Goal: Task Accomplishment & Management: Use online tool/utility

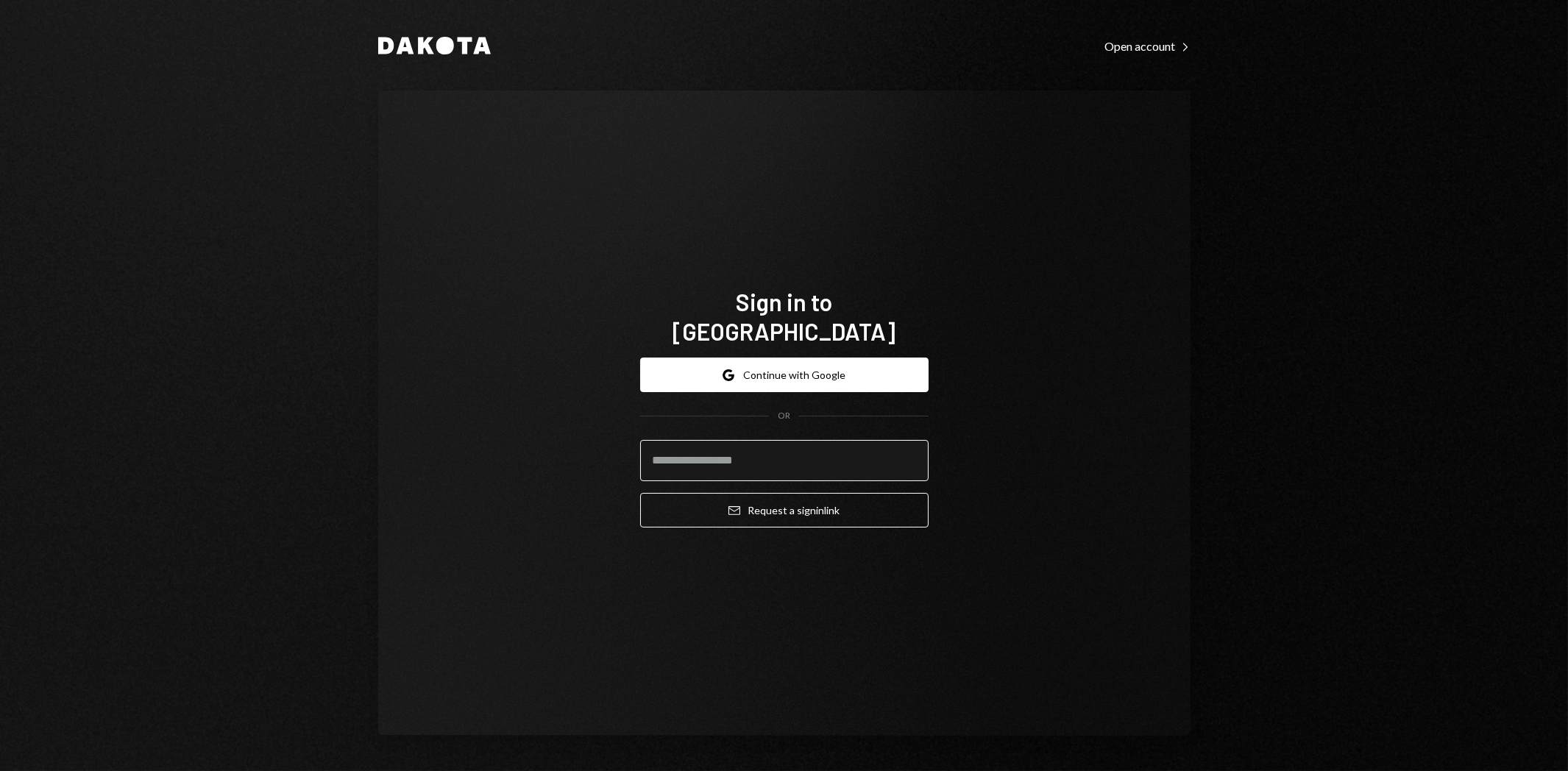
click at [781, 457] on input "email" at bounding box center [784, 461] width 289 height 41
type input "**********"
click at [826, 500] on button "Email Request a sign in link" at bounding box center [784, 510] width 289 height 35
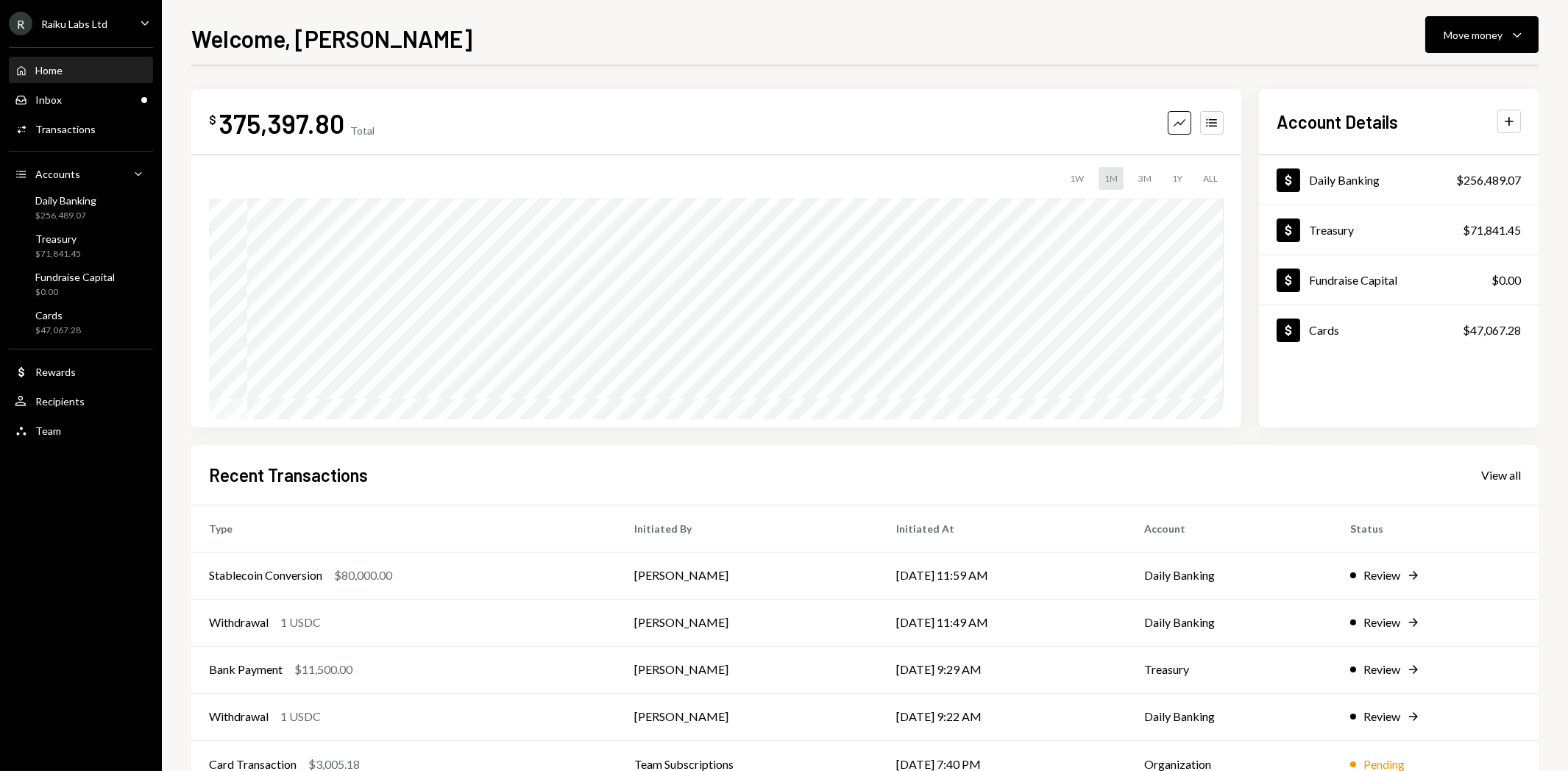
scroll to position [45, 0]
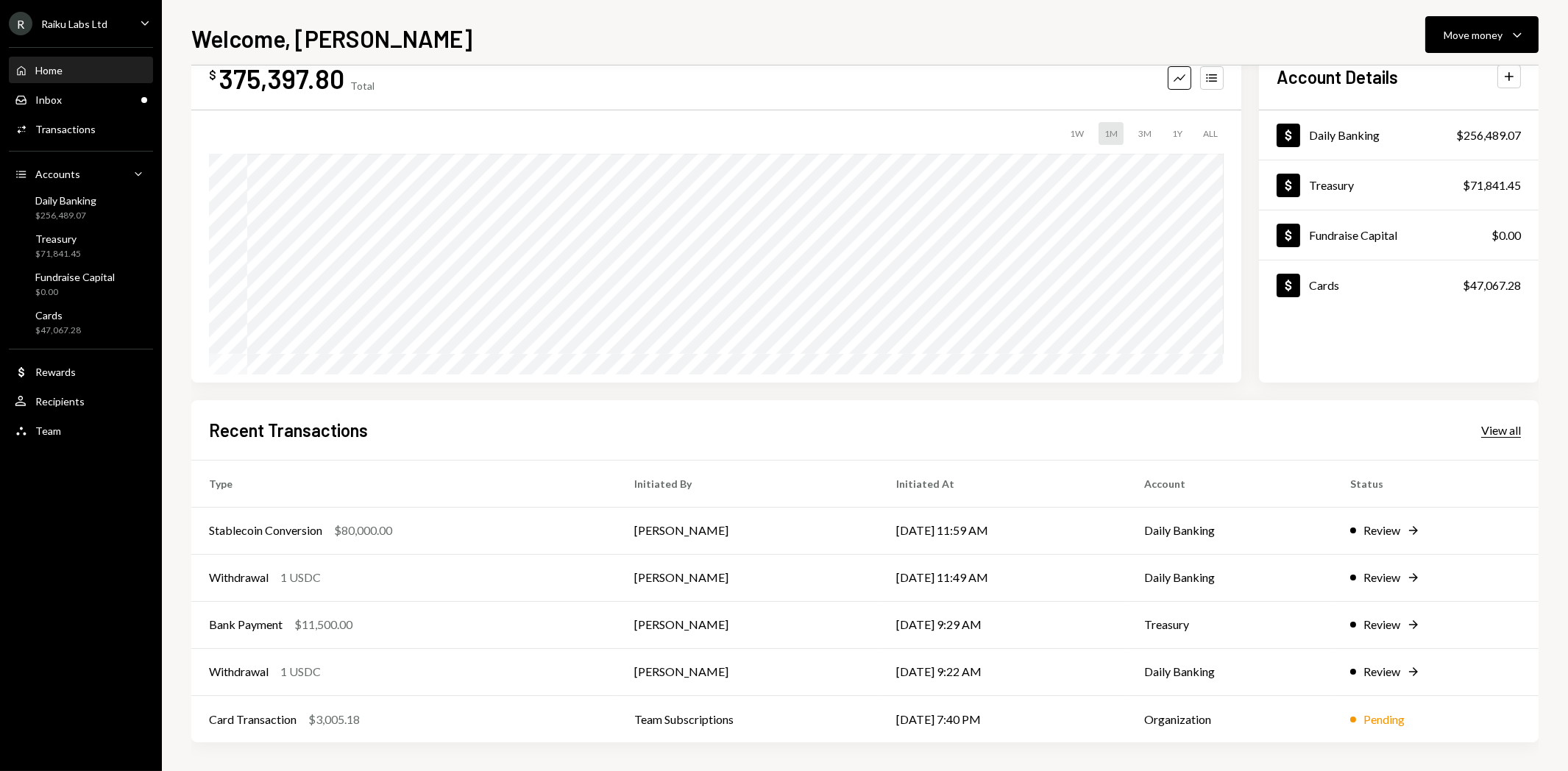
click at [1489, 428] on div "View all" at bounding box center [1501, 430] width 40 height 15
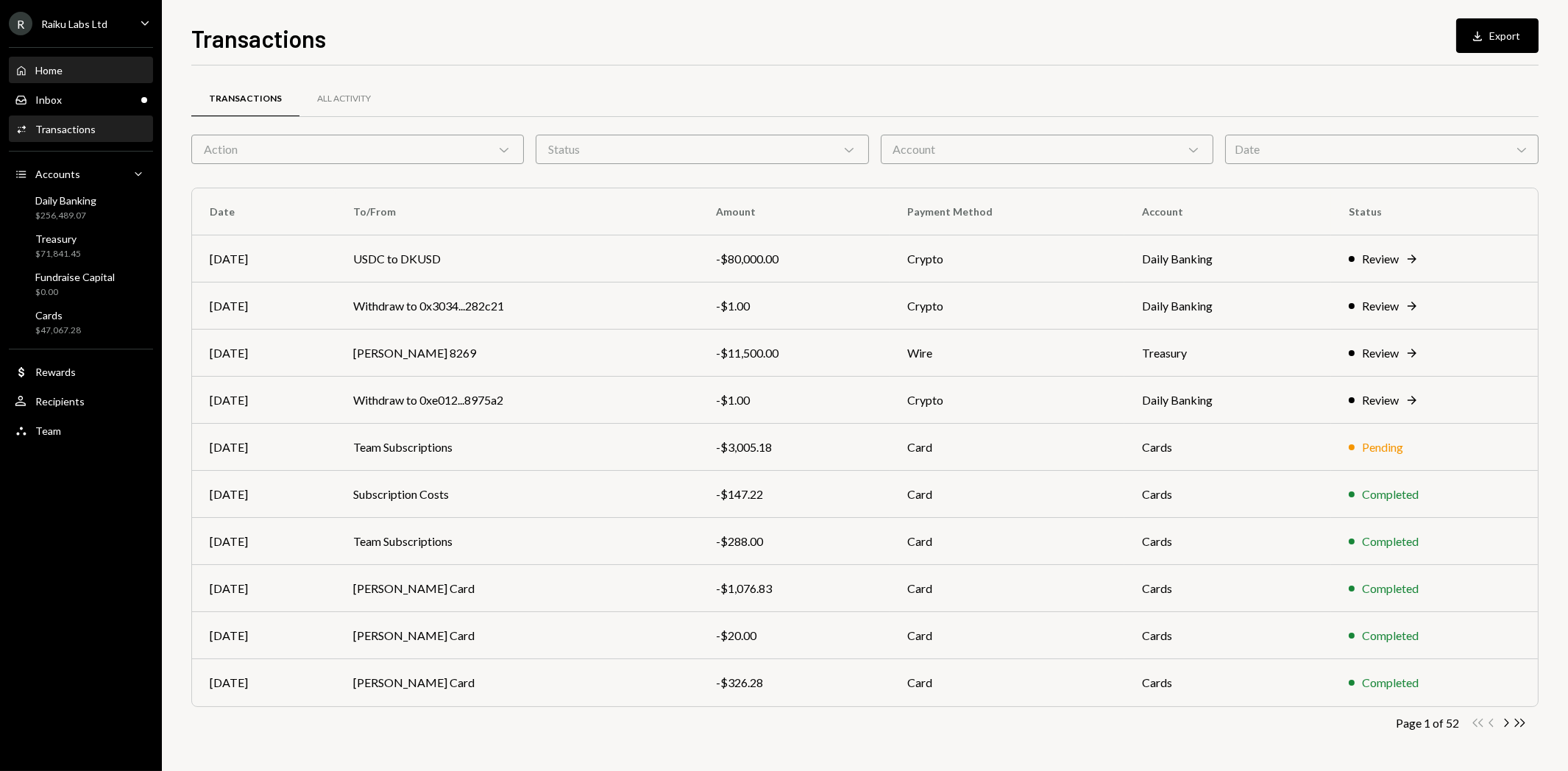
click at [48, 74] on div "Home" at bounding box center [49, 69] width 27 height 12
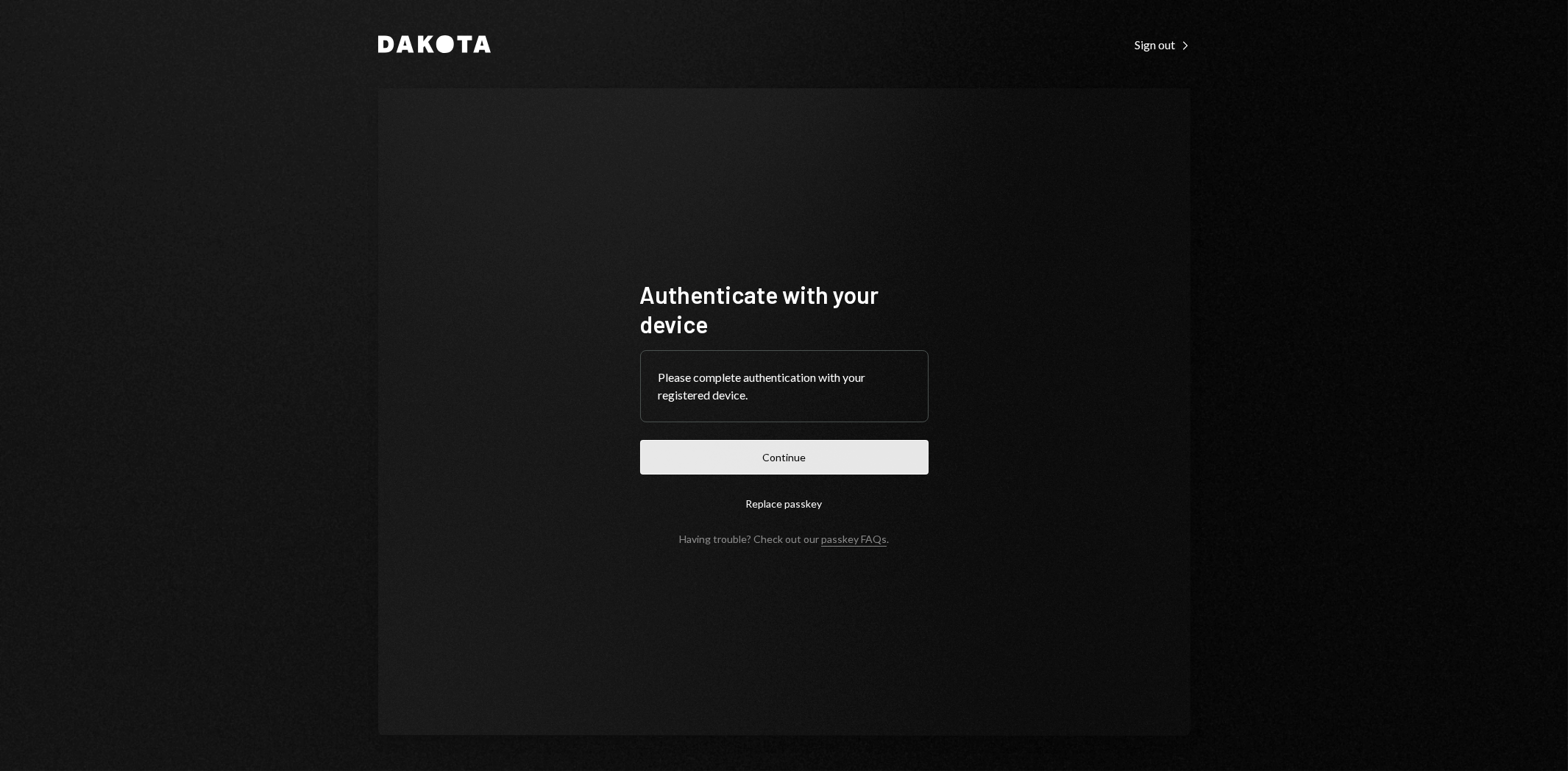
click at [826, 466] on button "Continue" at bounding box center [784, 457] width 289 height 35
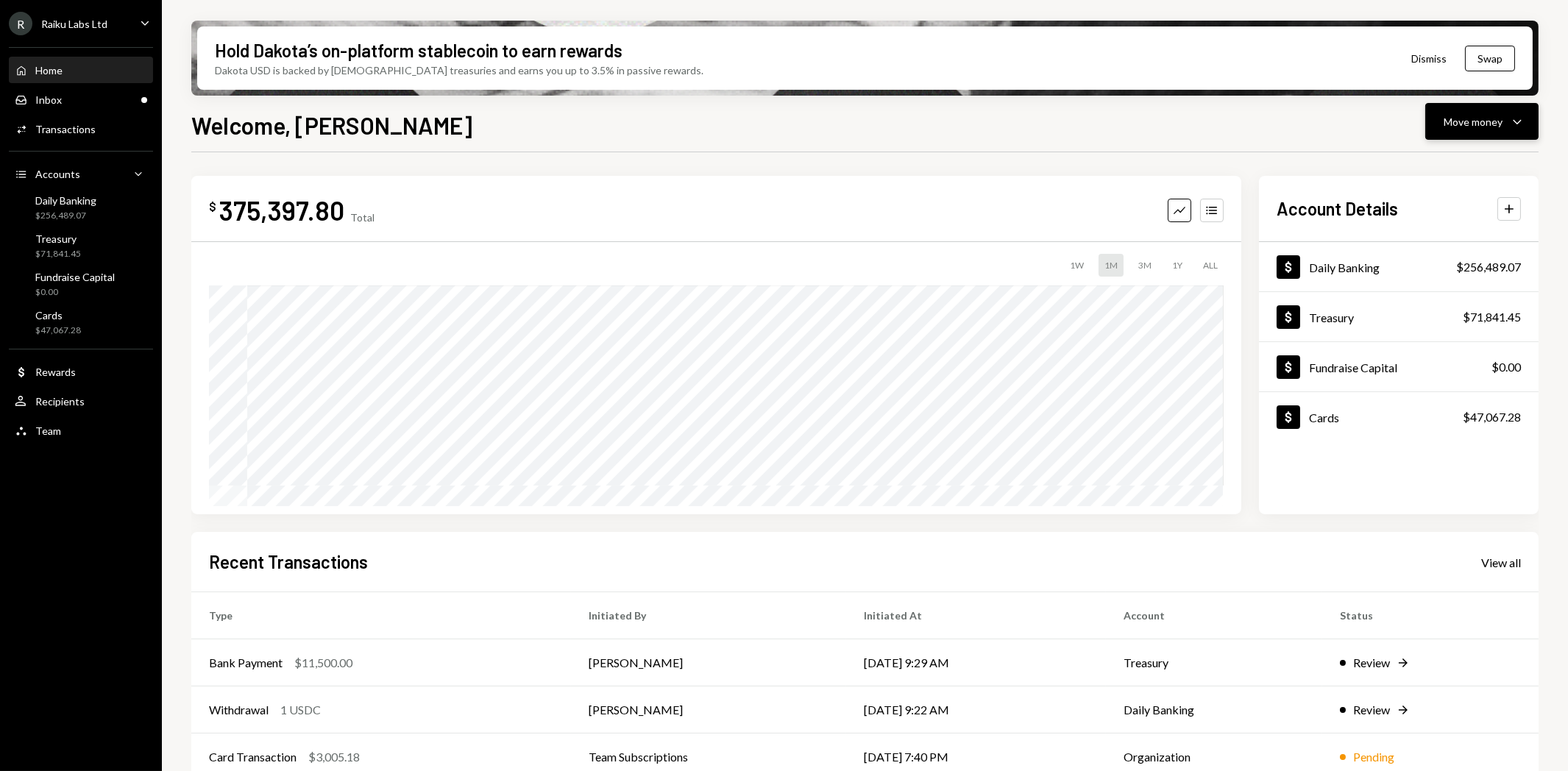
click at [1491, 122] on div "Move money" at bounding box center [1472, 122] width 59 height 16
click at [1450, 156] on div "Withdraw Send" at bounding box center [1460, 165] width 147 height 33
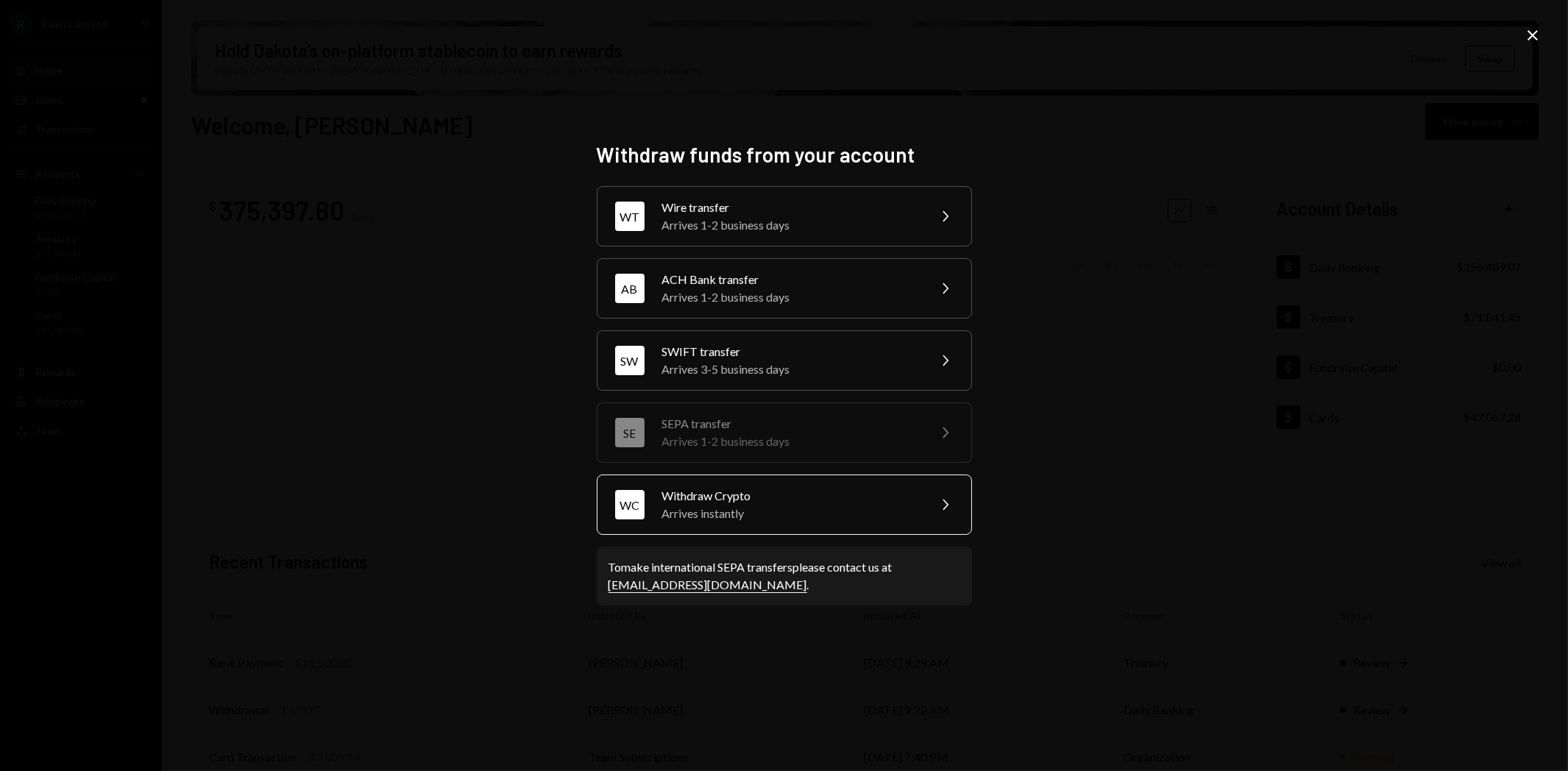
click at [734, 502] on div "Withdraw Crypto" at bounding box center [789, 496] width 256 height 17
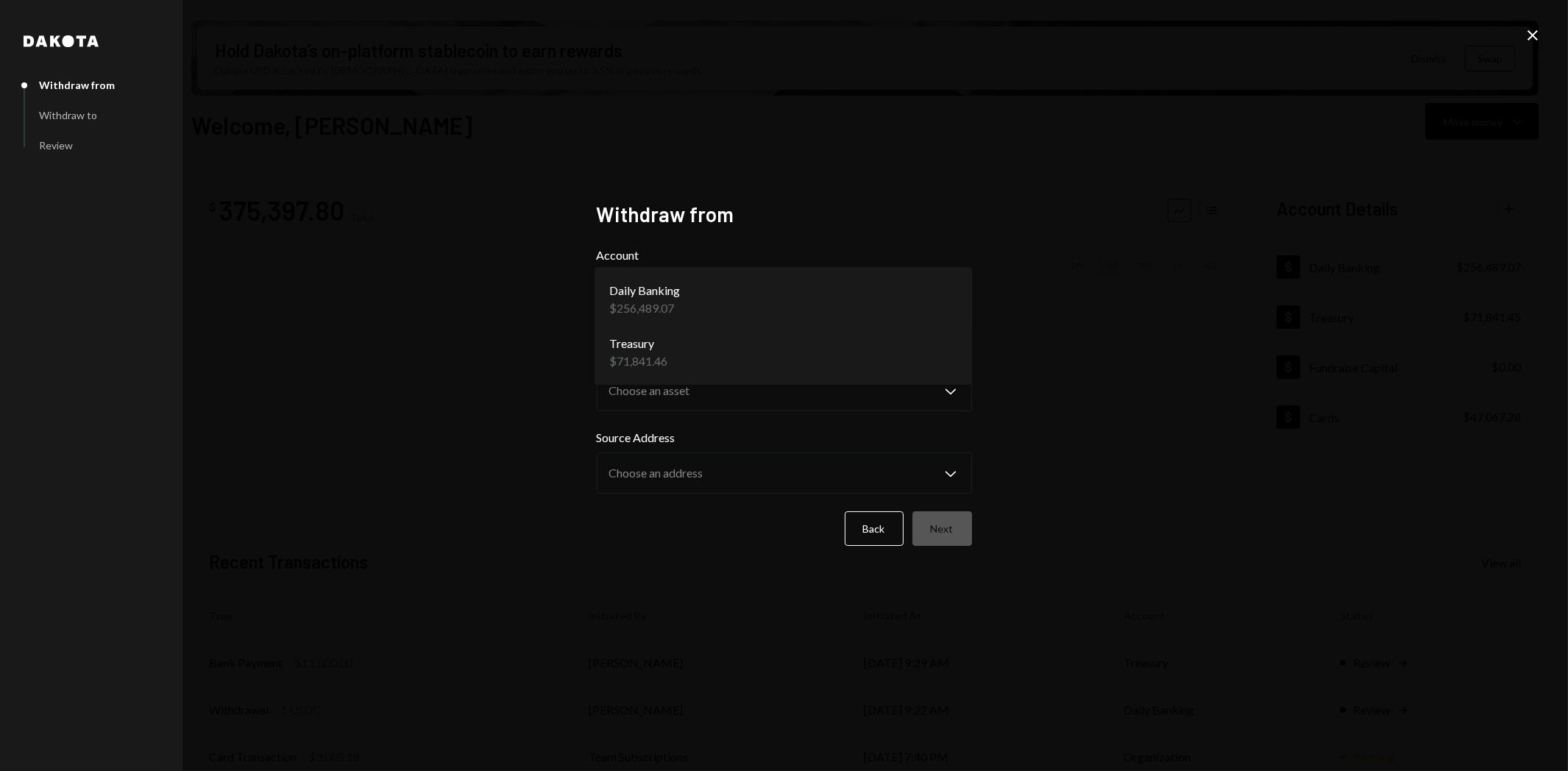
click at [668, 304] on body "R Raiku Labs Ltd Caret Down Home Home Inbox Inbox Activities Transactions Accou…" at bounding box center [784, 386] width 1568 height 771
select select "**********"
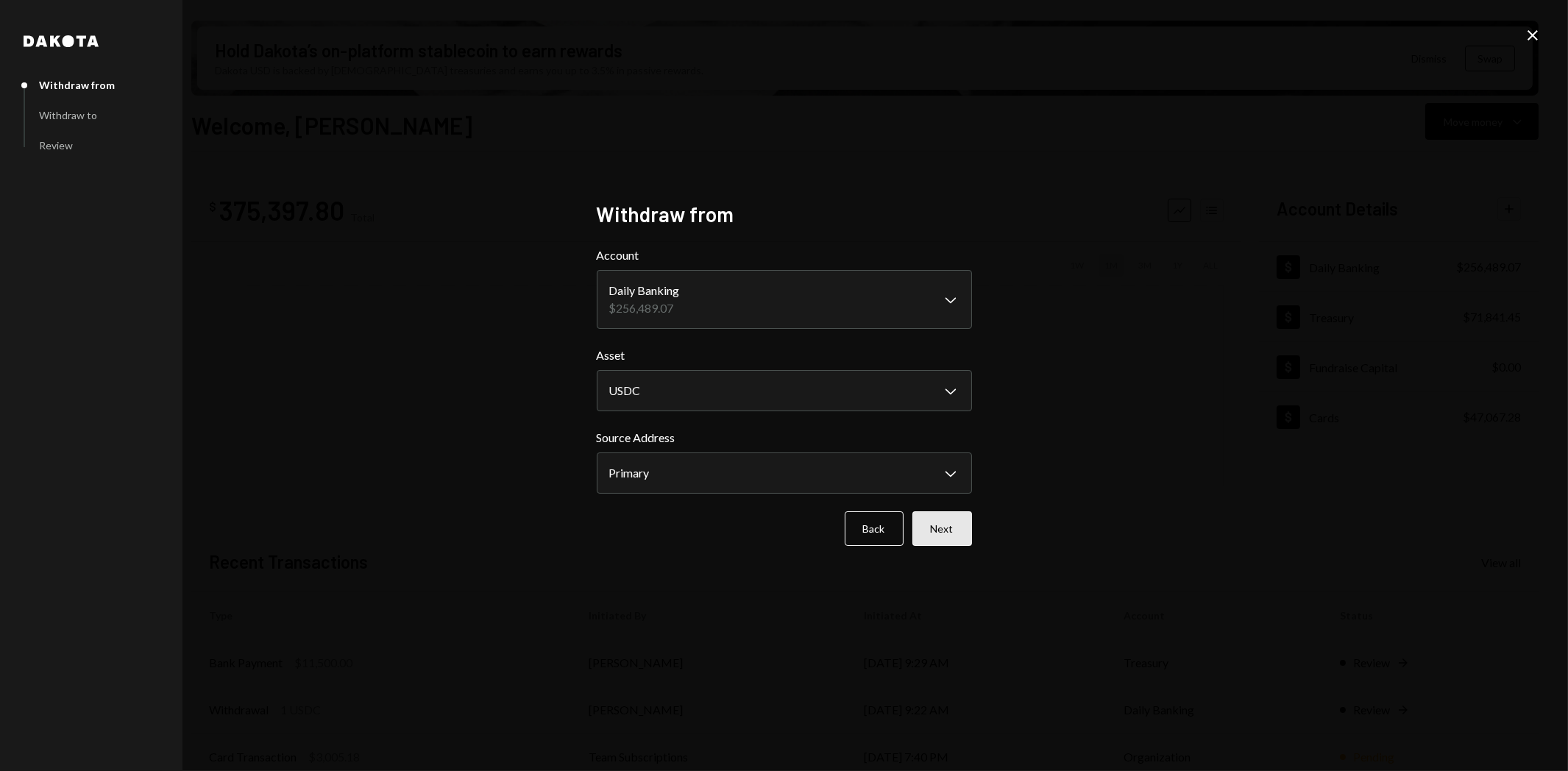
click at [932, 532] on button "Next" at bounding box center [942, 529] width 60 height 35
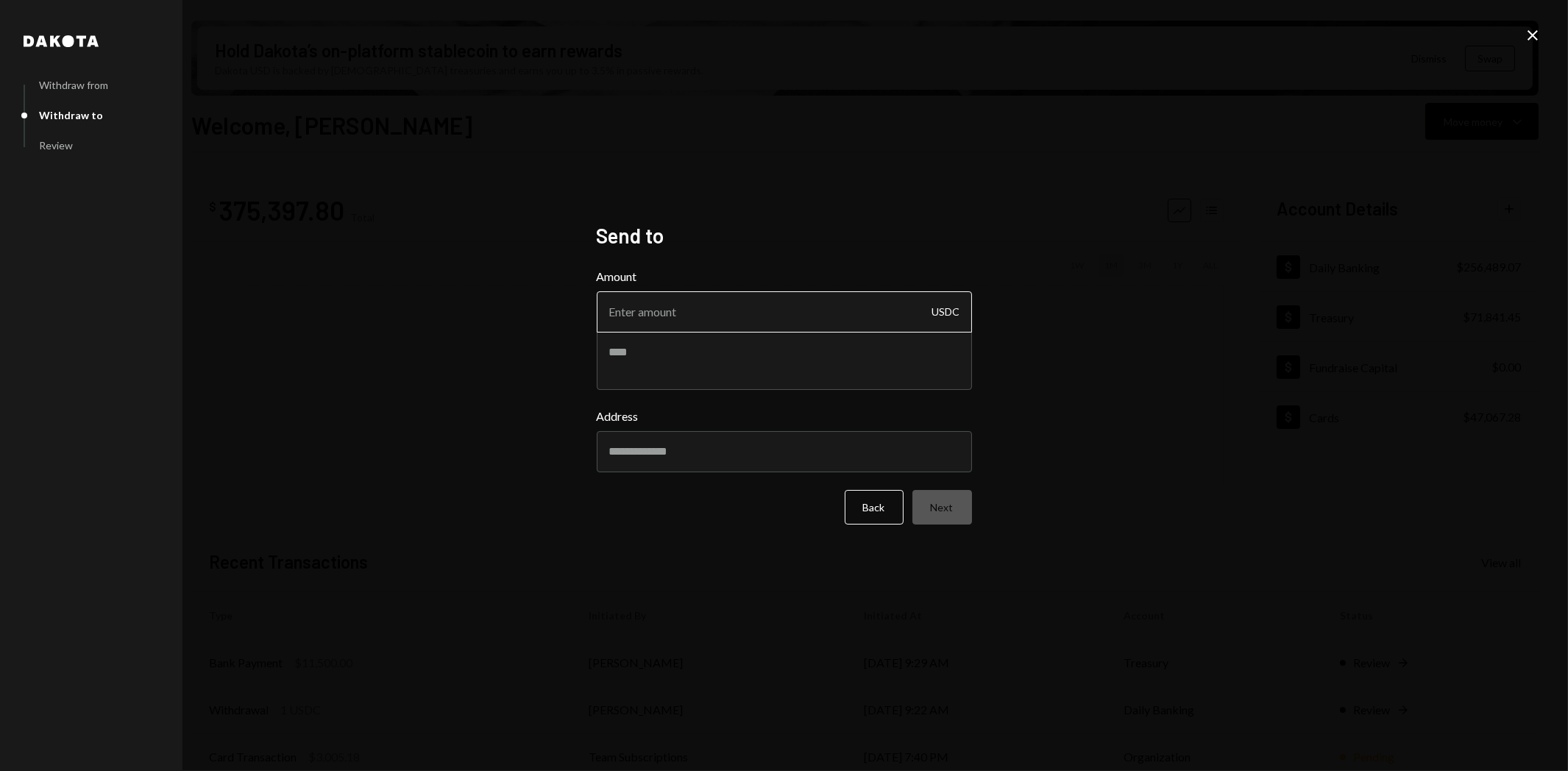
click at [789, 314] on input "Amount" at bounding box center [784, 312] width 375 height 41
type input "1"
click at [863, 351] on textarea at bounding box center [784, 360] width 375 height 59
paste textarea "*********"
type textarea "**********"
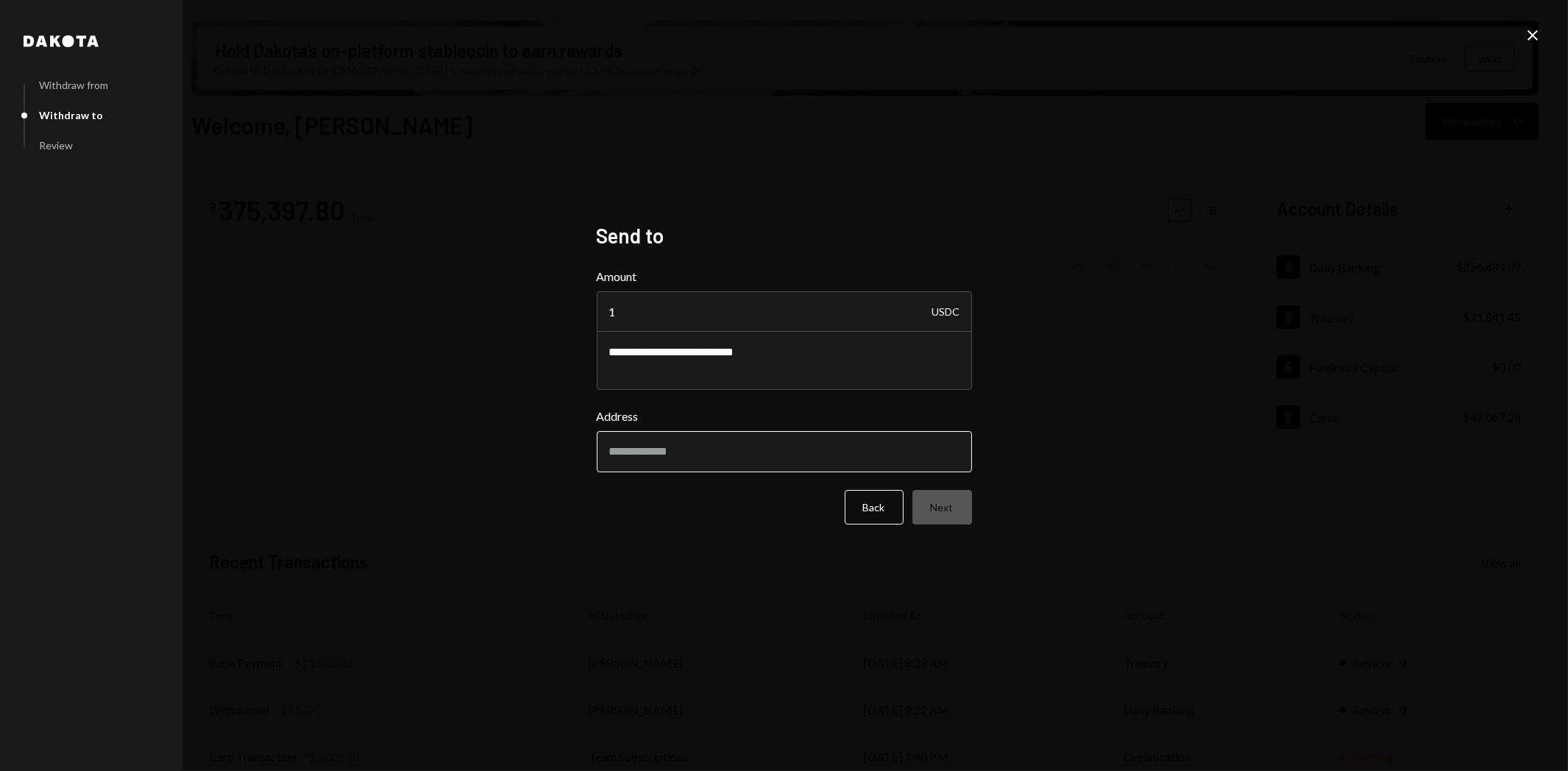
click at [792, 454] on input "Address" at bounding box center [784, 452] width 375 height 41
paste input "**********"
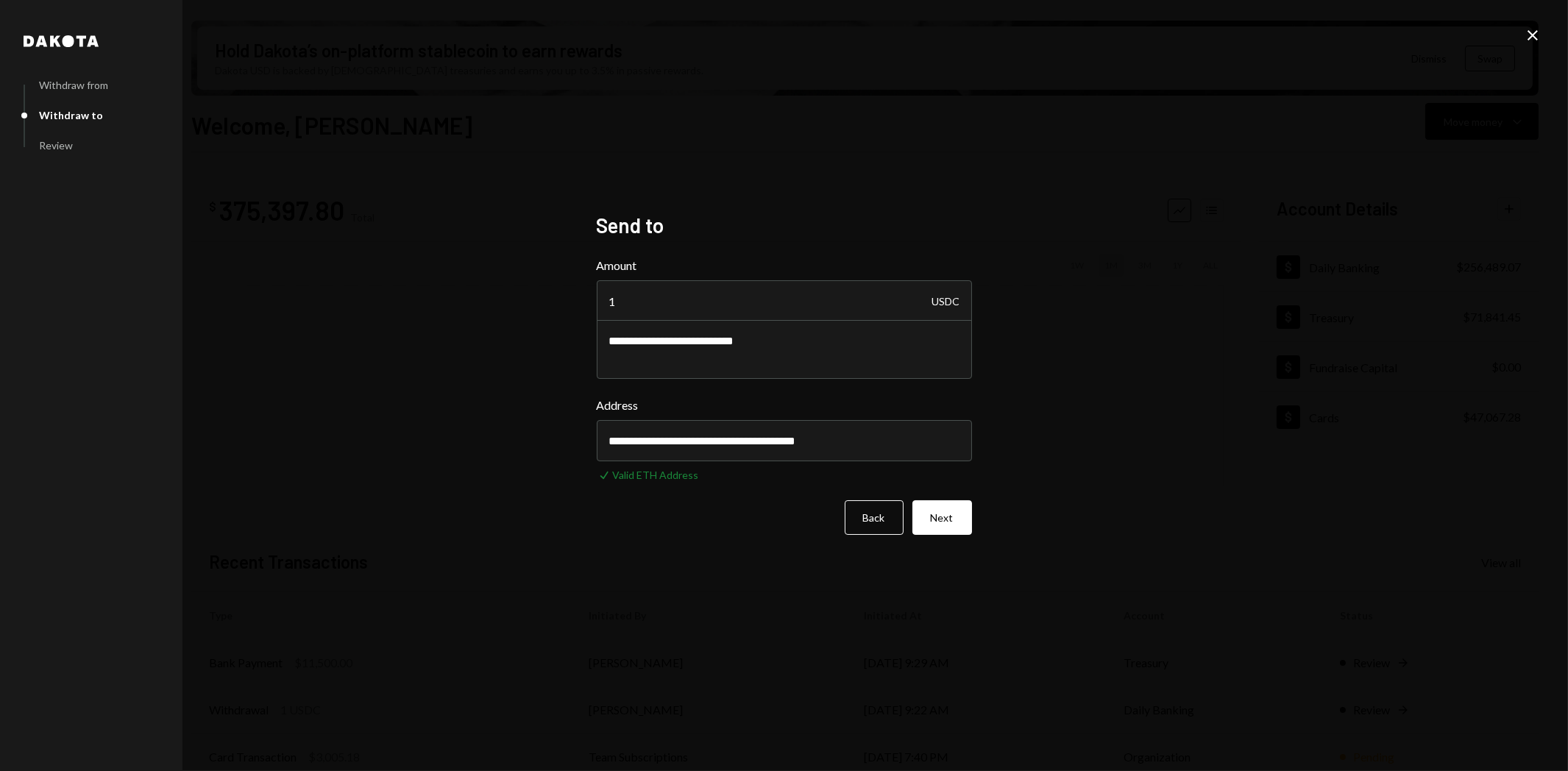
type input "**********"
click at [940, 520] on button "Next" at bounding box center [942, 518] width 60 height 35
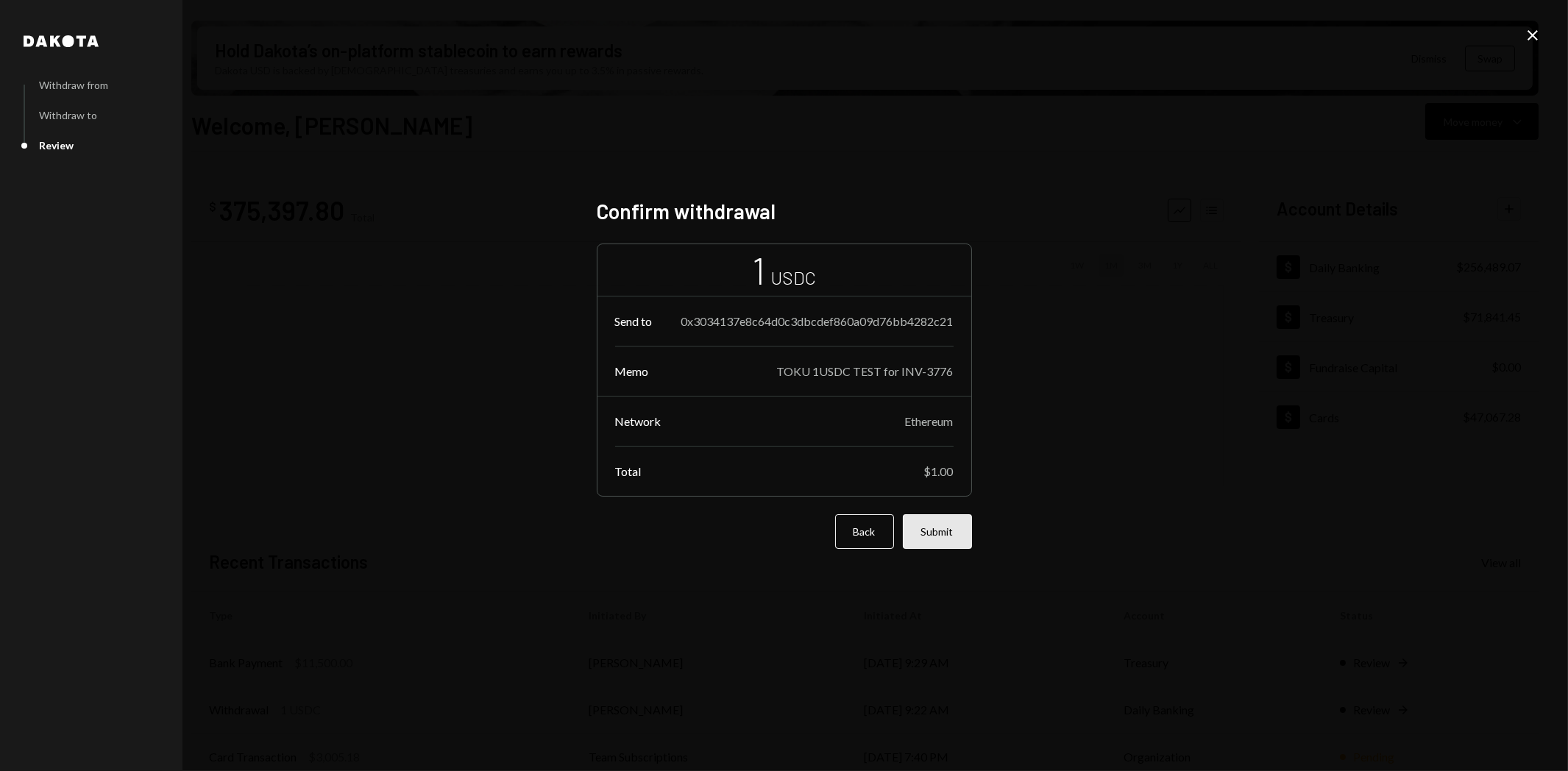
click at [938, 537] on button "Submit" at bounding box center [937, 531] width 70 height 35
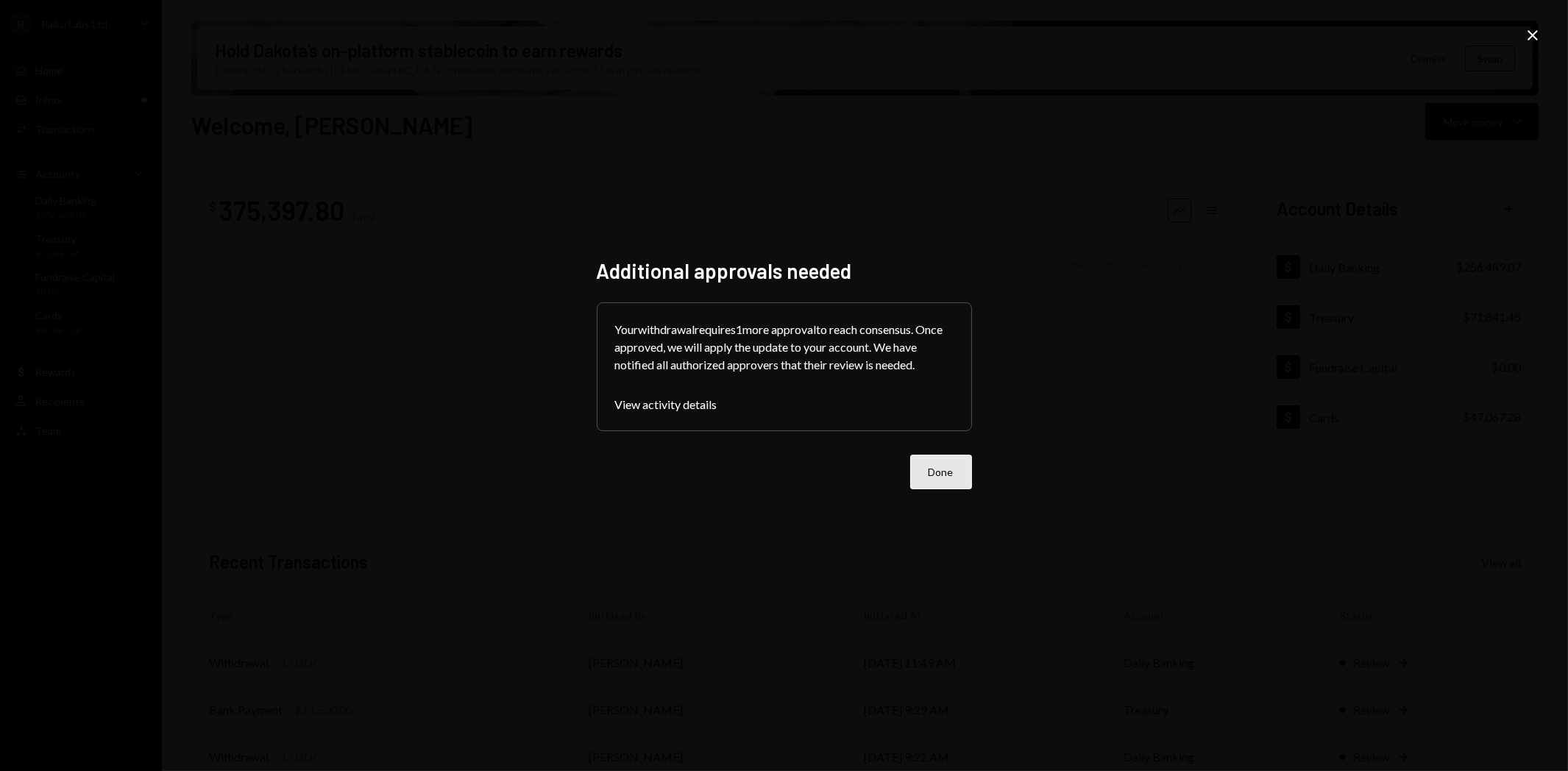
click at [937, 475] on button "Done" at bounding box center [941, 472] width 62 height 35
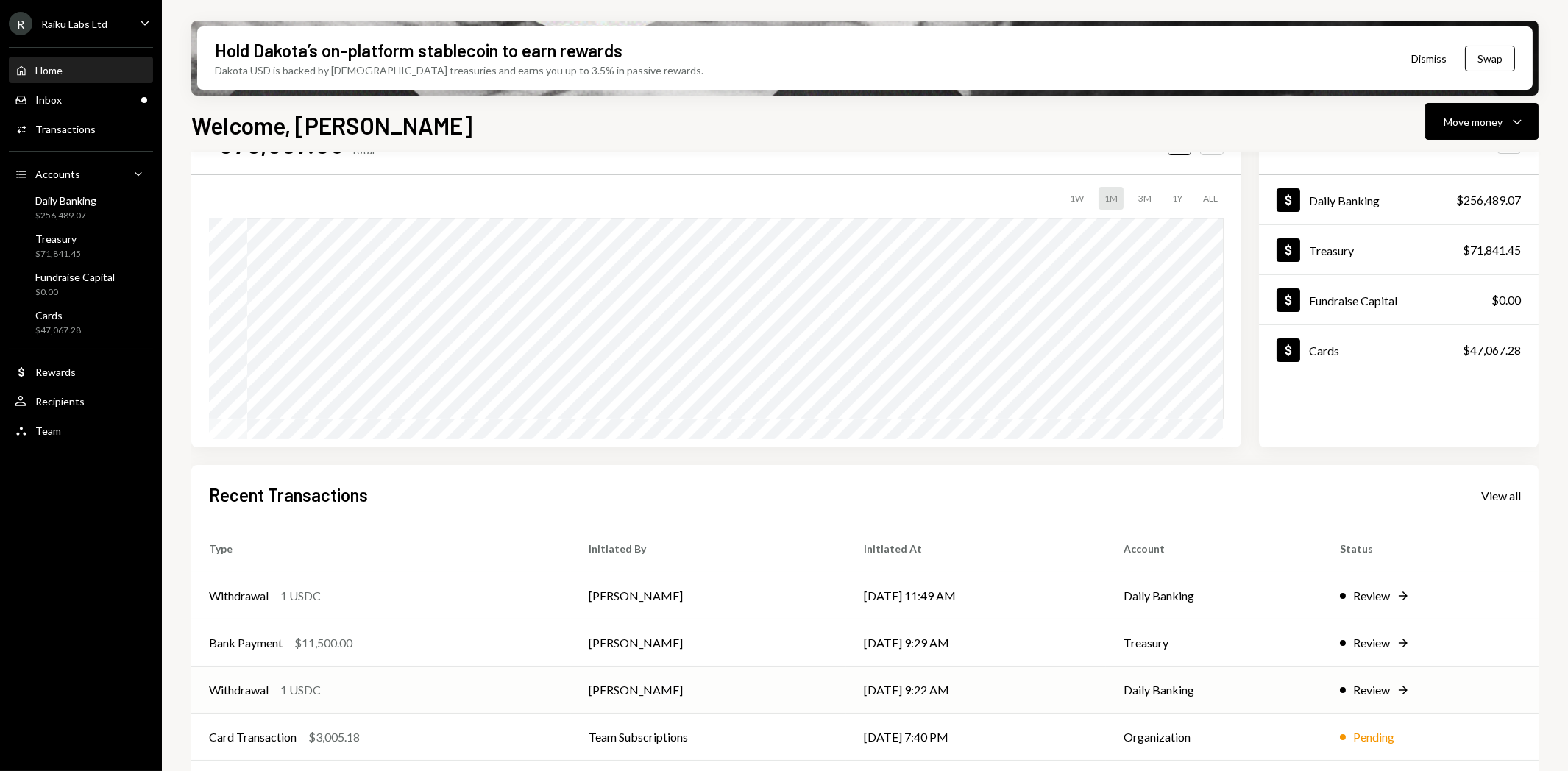
scroll to position [115, 0]
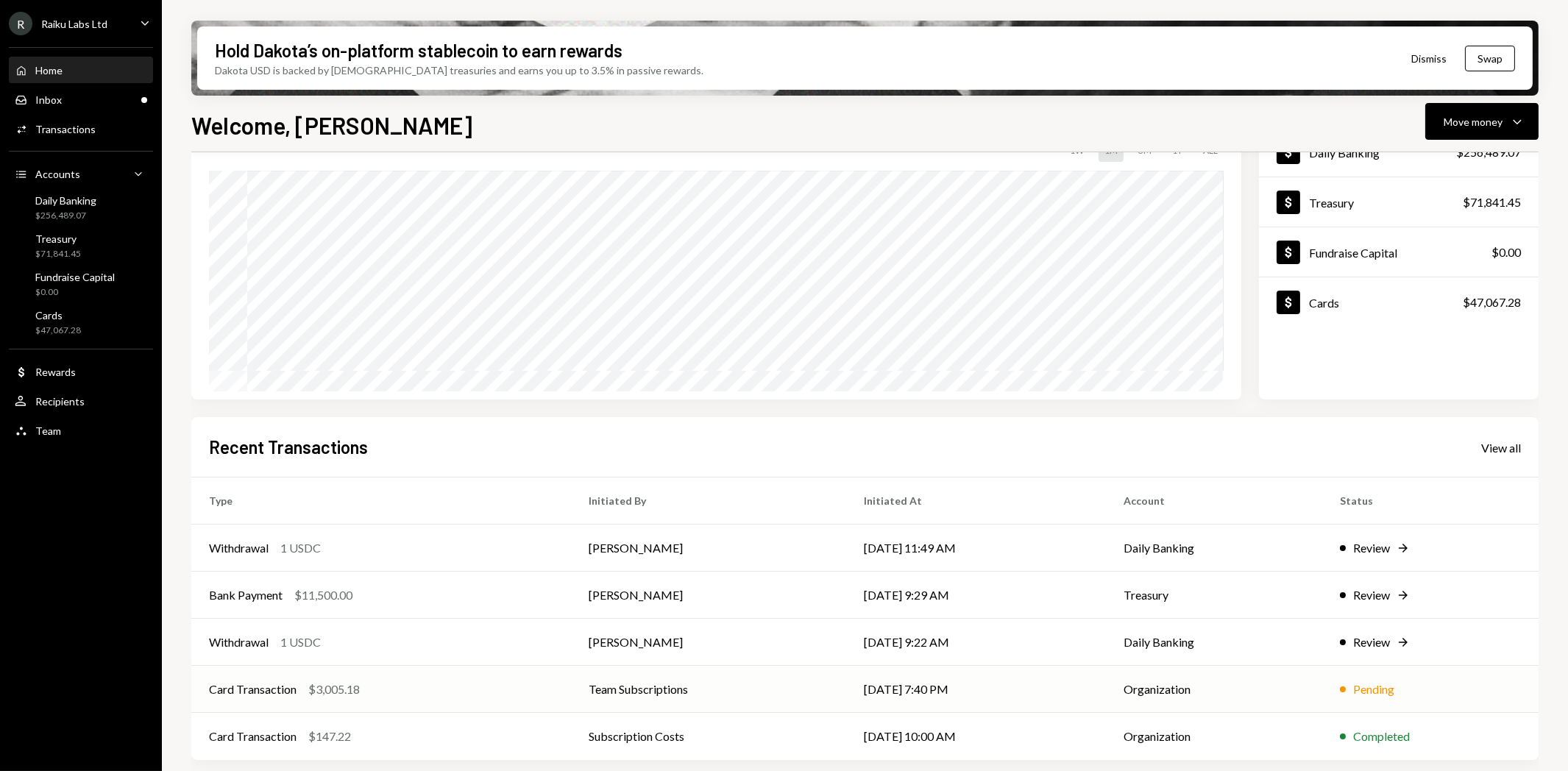
click at [251, 681] on div "Card Transaction" at bounding box center [253, 688] width 88 height 17
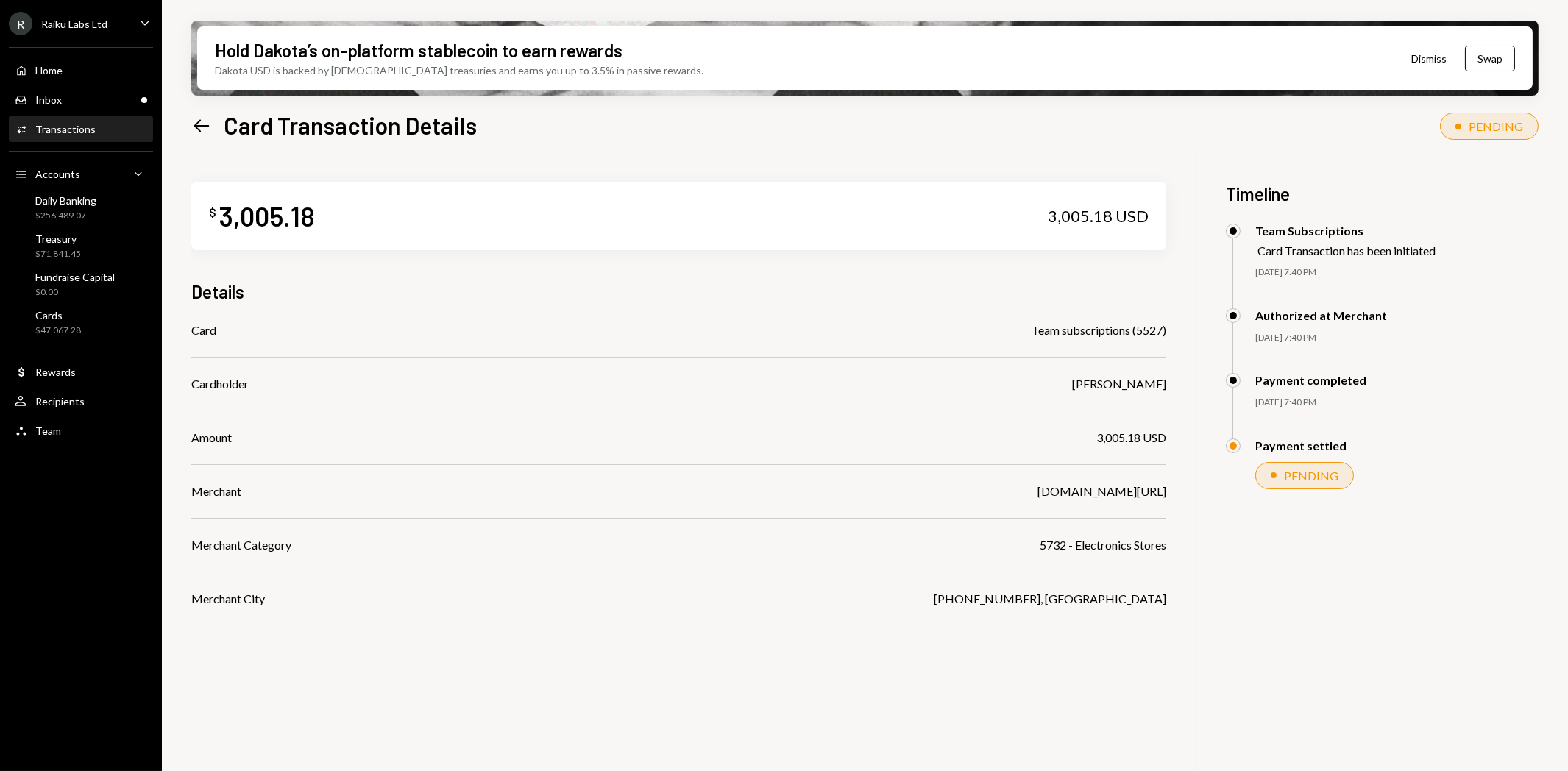
click at [199, 126] on icon at bounding box center [202, 125] width 16 height 12
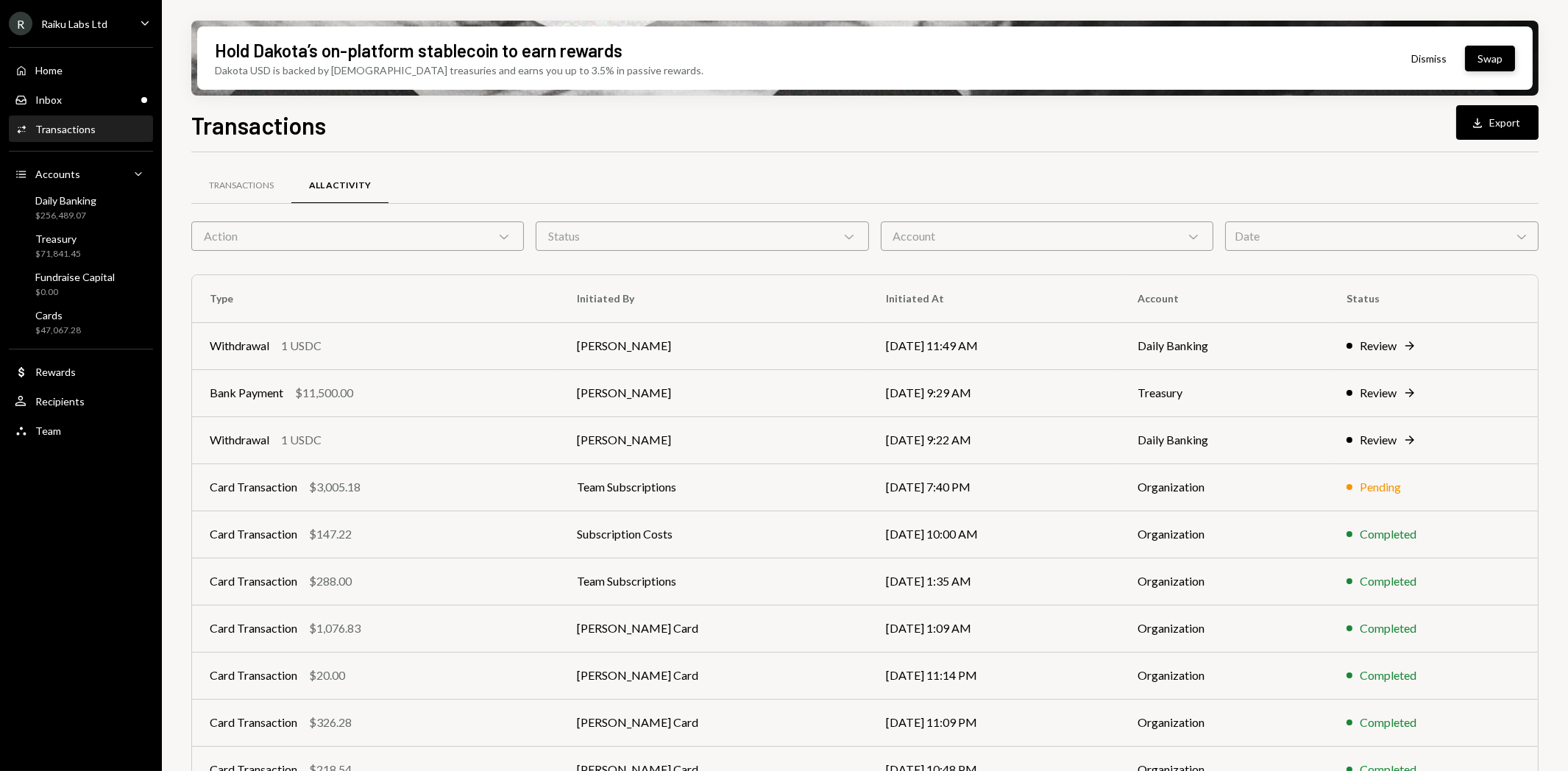
click at [1491, 60] on button "Swap" at bounding box center [1489, 58] width 50 height 26
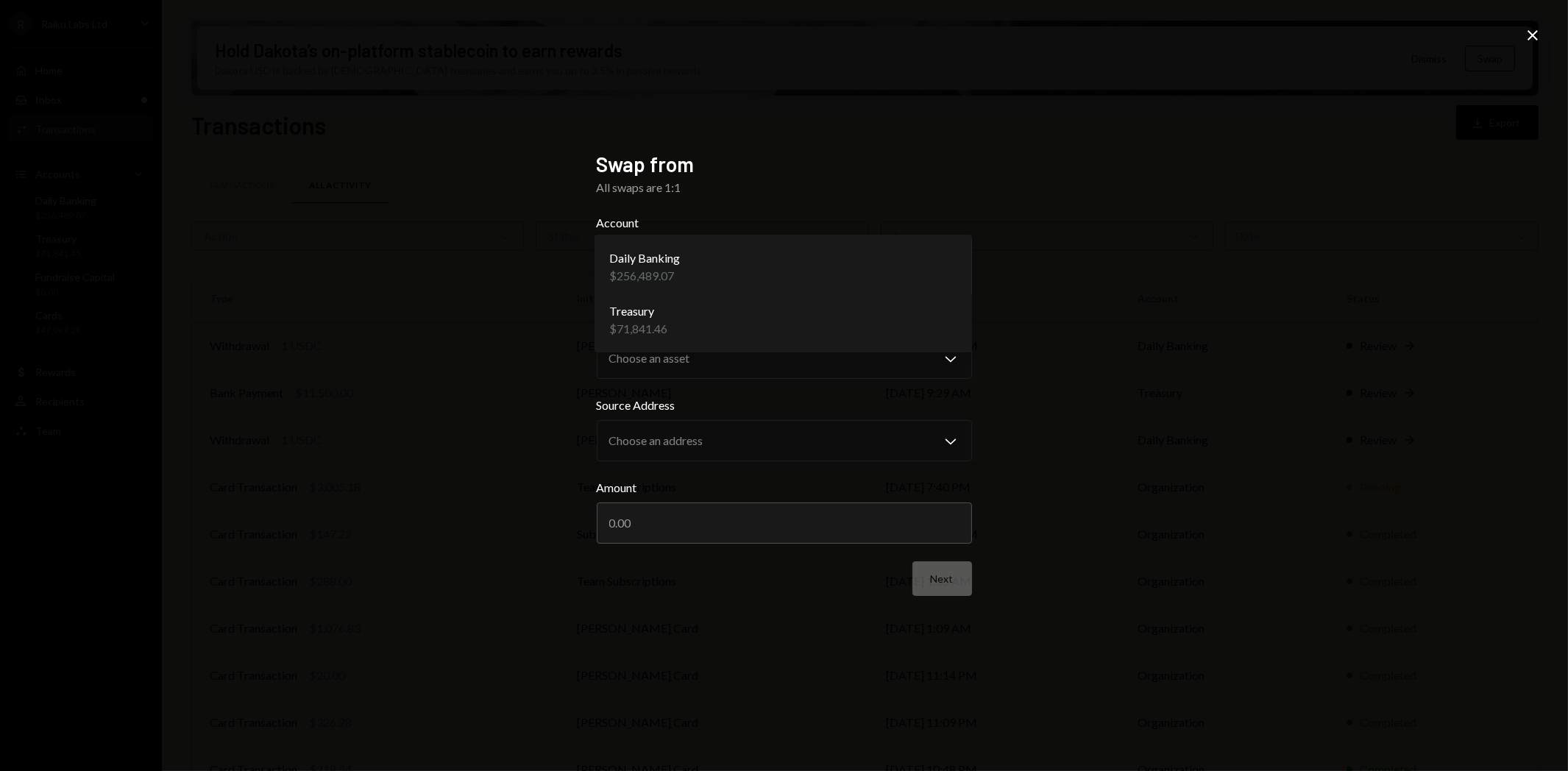
click at [722, 270] on body "R Raiku Labs Ltd Caret Down Home Home Inbox Inbox Activities Transactions Accou…" at bounding box center [784, 386] width 1568 height 771
select select "**********"
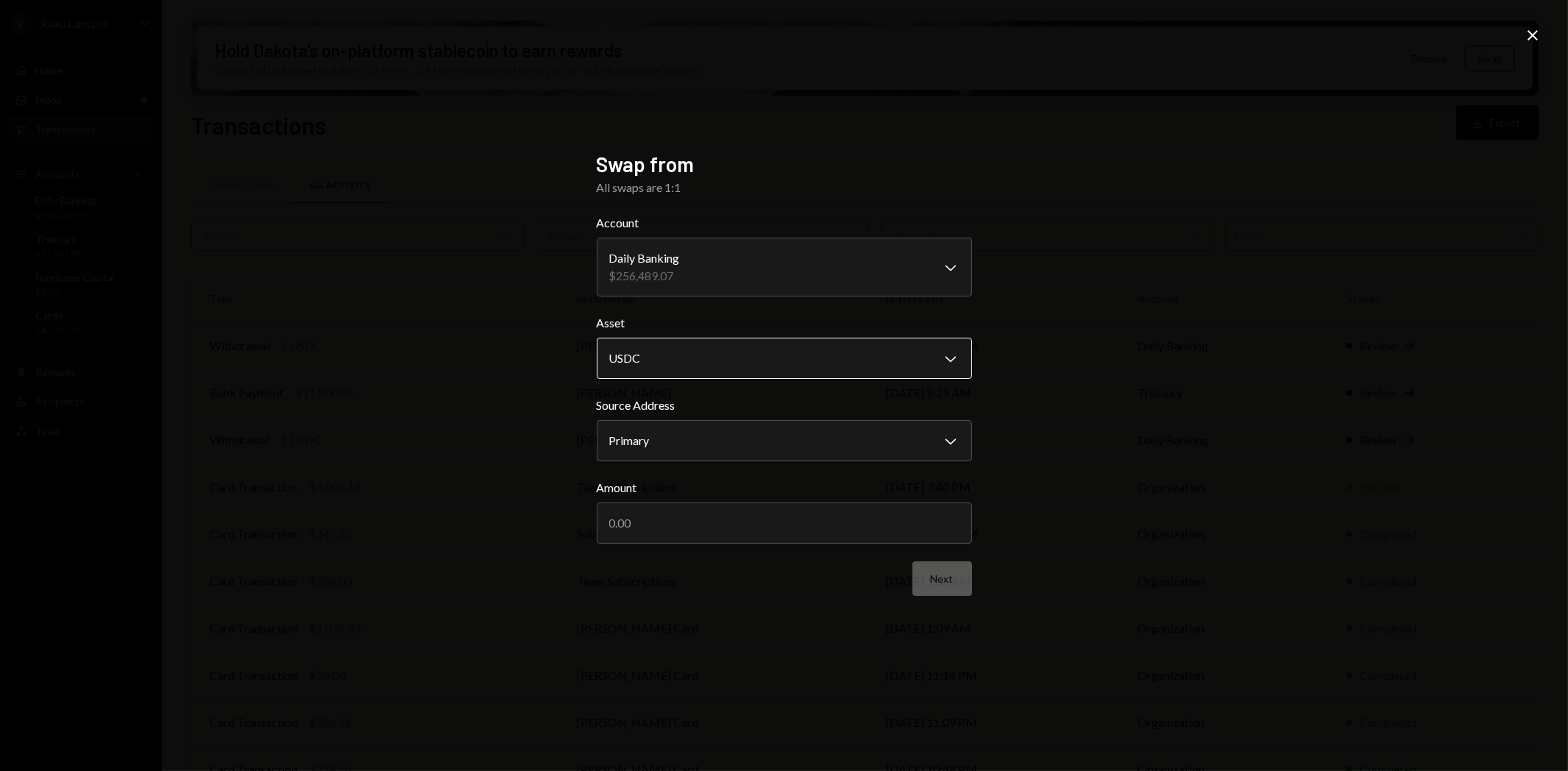
click at [654, 356] on body "R Raiku Labs Ltd Caret Down Home Home Inbox Inbox Activities Transactions Accou…" at bounding box center [784, 386] width 1568 height 771
click at [667, 435] on body "R Raiku Labs Ltd Caret Down Home Home Inbox Inbox Activities Transactions Accou…" at bounding box center [784, 386] width 1568 height 771
click at [700, 519] on input "Amount" at bounding box center [784, 523] width 375 height 41
type input "80000"
click at [944, 578] on button "Next" at bounding box center [942, 578] width 60 height 35
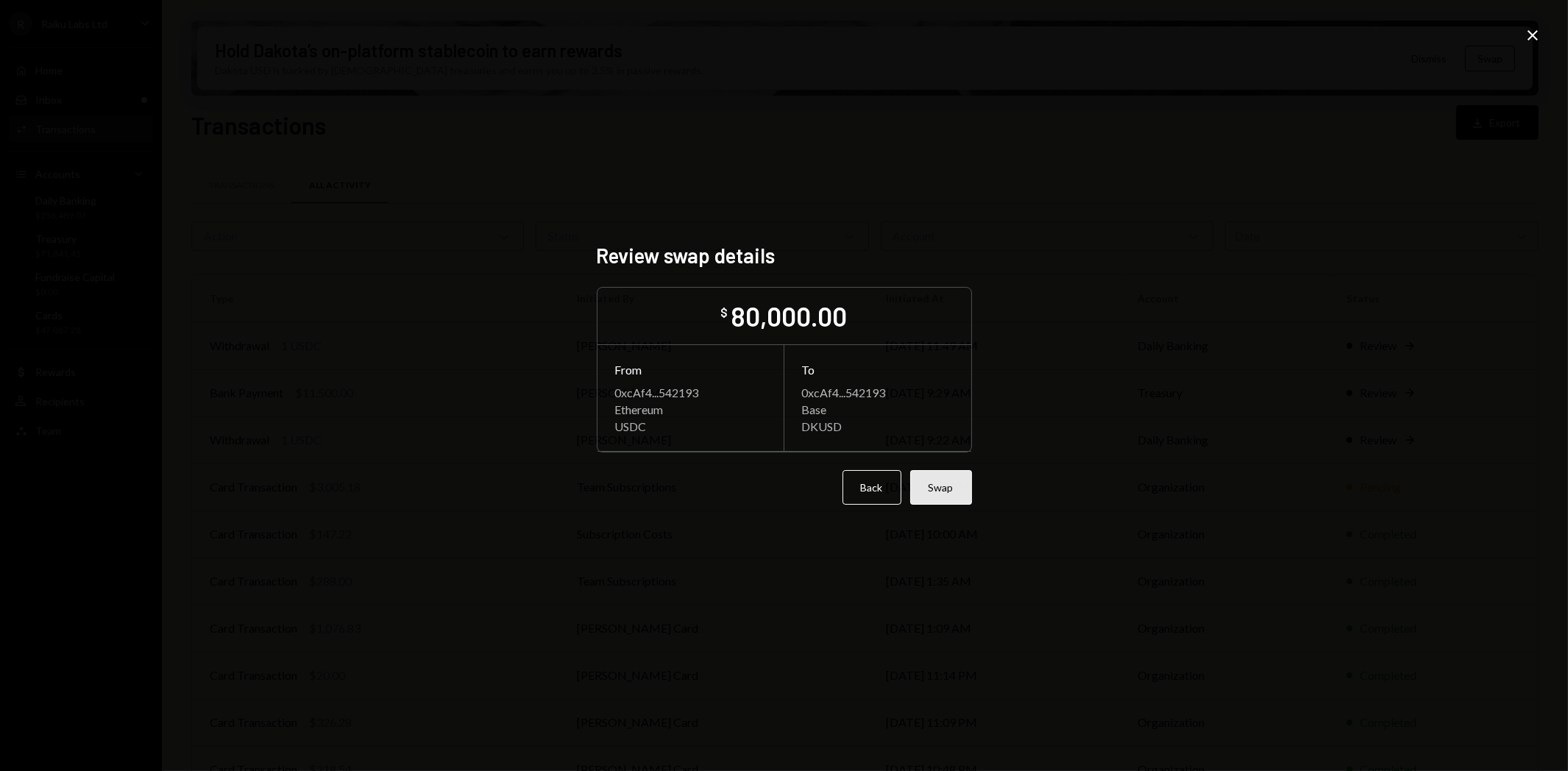
click at [937, 487] on button "Swap" at bounding box center [941, 487] width 62 height 35
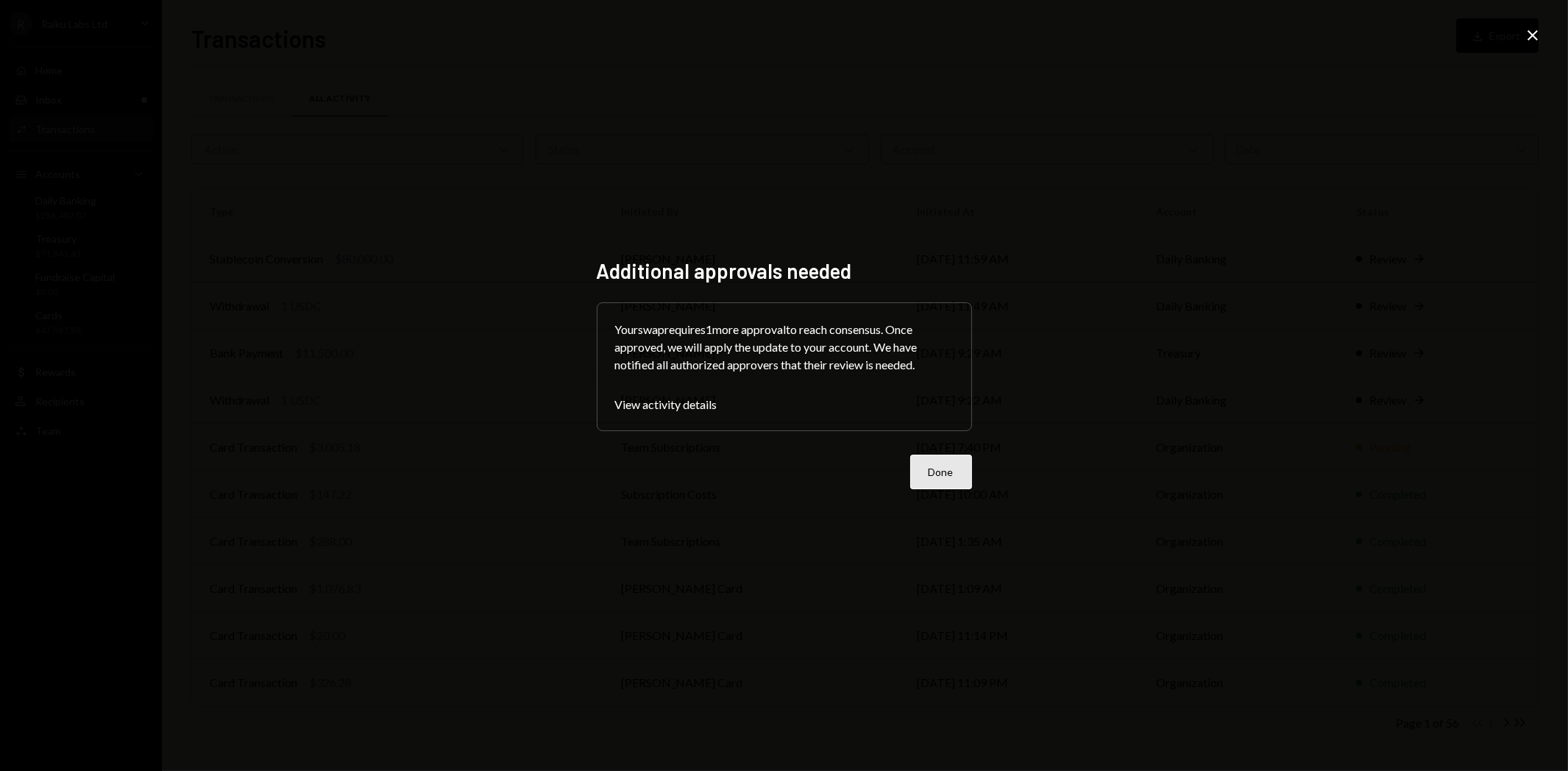
click at [952, 476] on button "Done" at bounding box center [941, 472] width 62 height 35
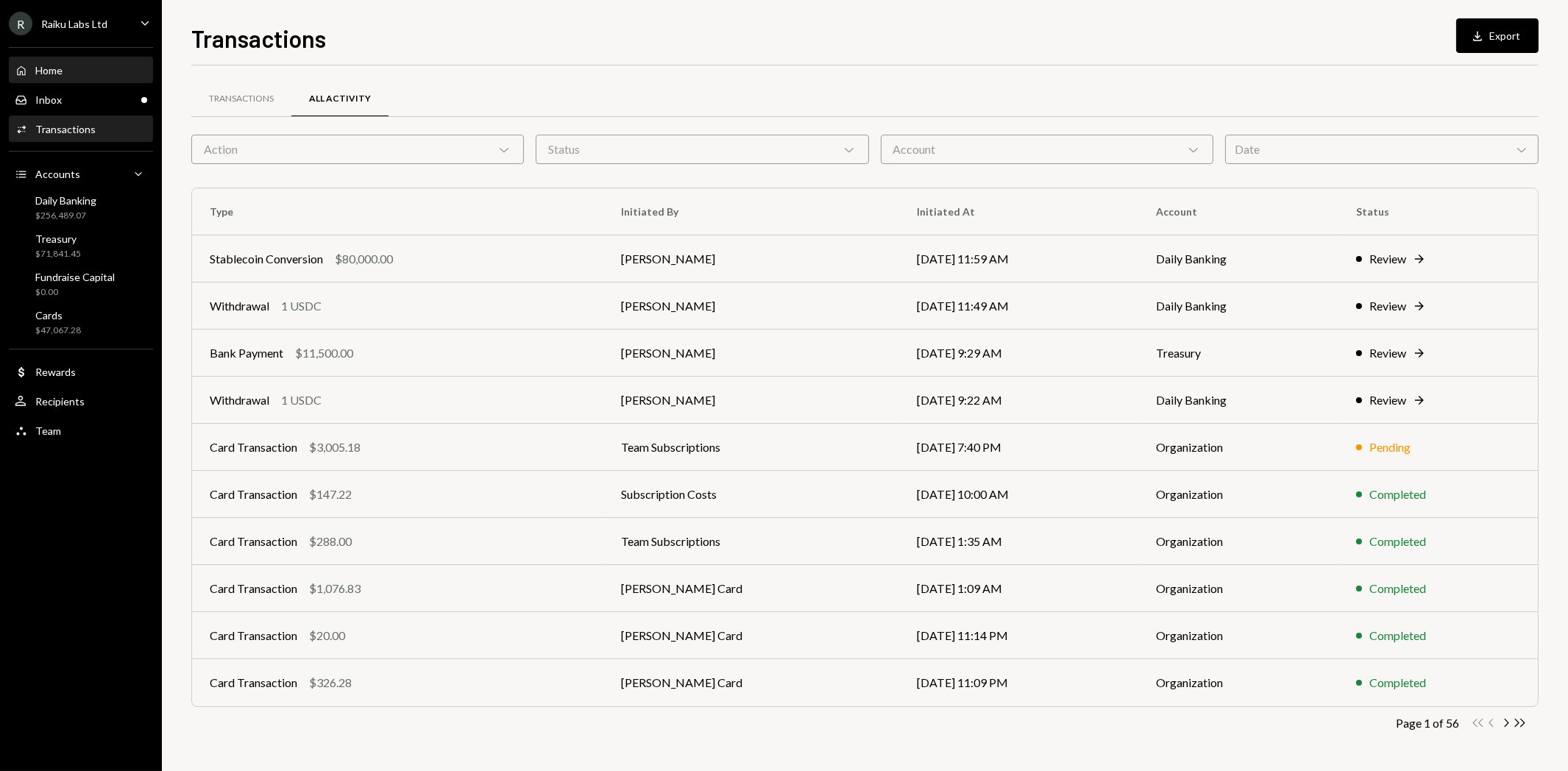
click at [56, 69] on div "Home" at bounding box center [49, 69] width 27 height 12
